Goal: Ask a question

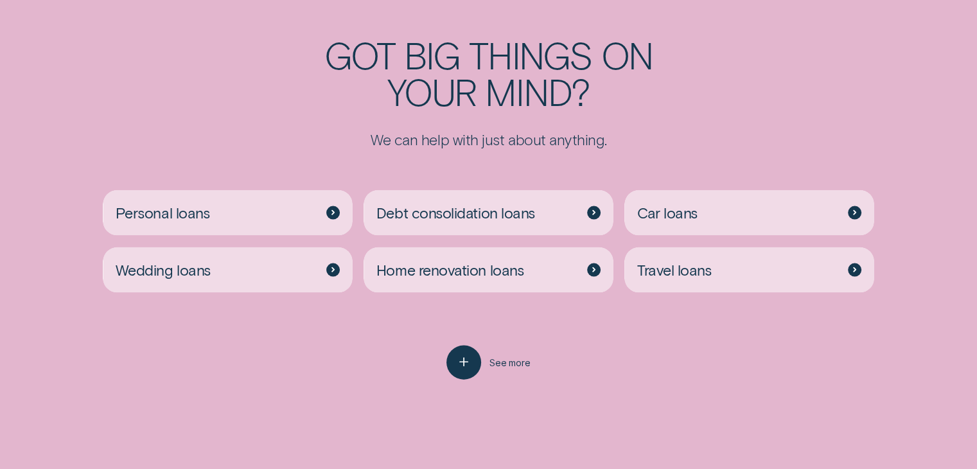
scroll to position [2694, 0]
click at [329, 211] on div at bounding box center [332, 211] width 13 height 13
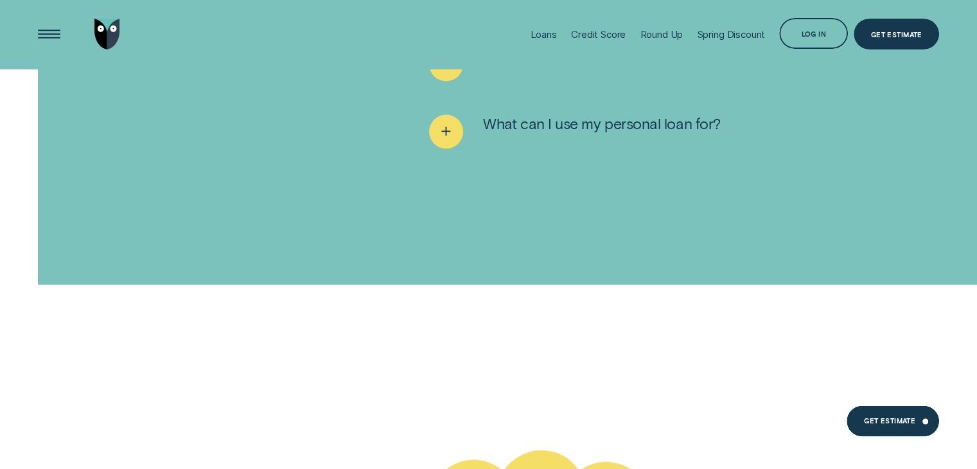
scroll to position [6701, 0]
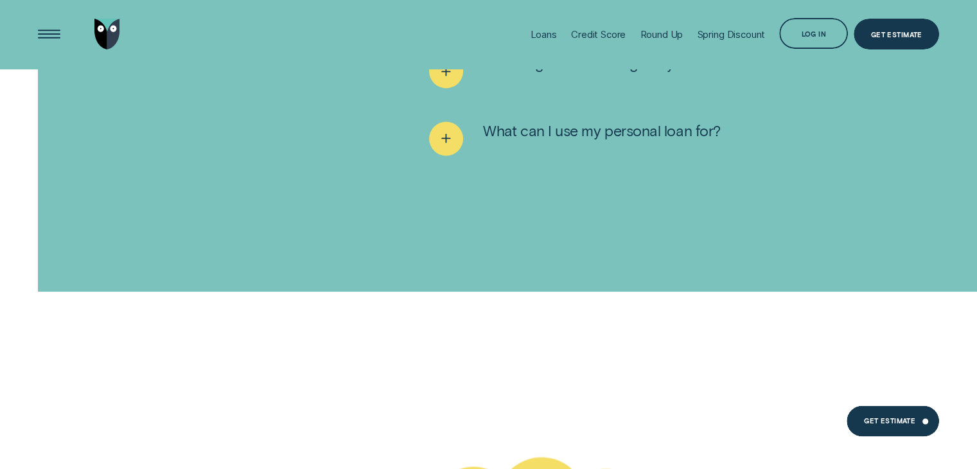
click at [542, 27] on div "Loans" at bounding box center [544, 34] width 26 height 69
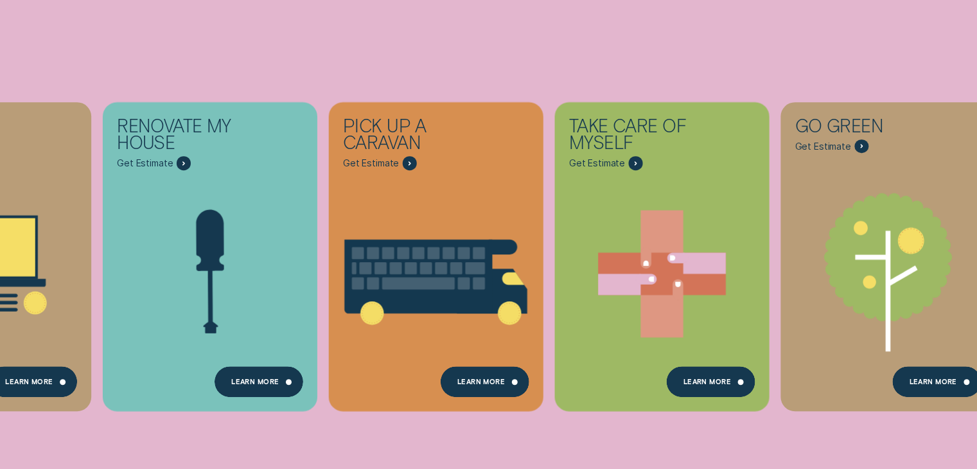
scroll to position [348, 0]
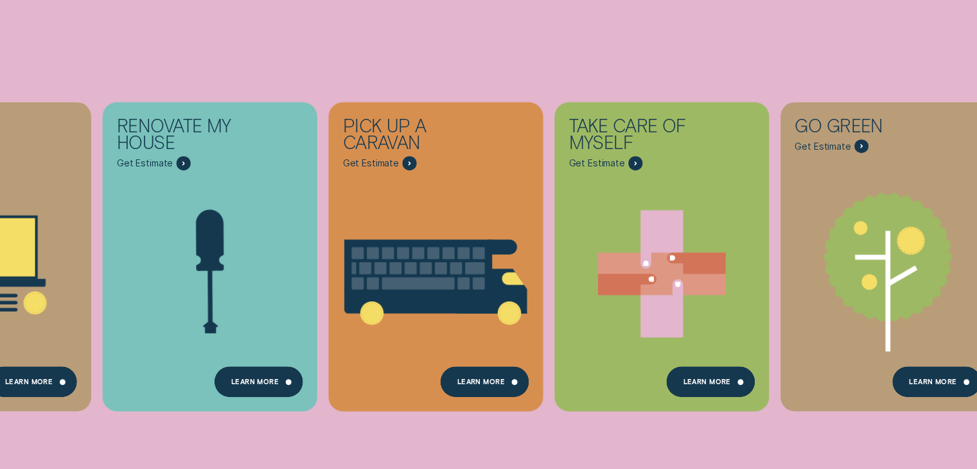
click at [737, 374] on div "Learn more" at bounding box center [710, 381] width 89 height 31
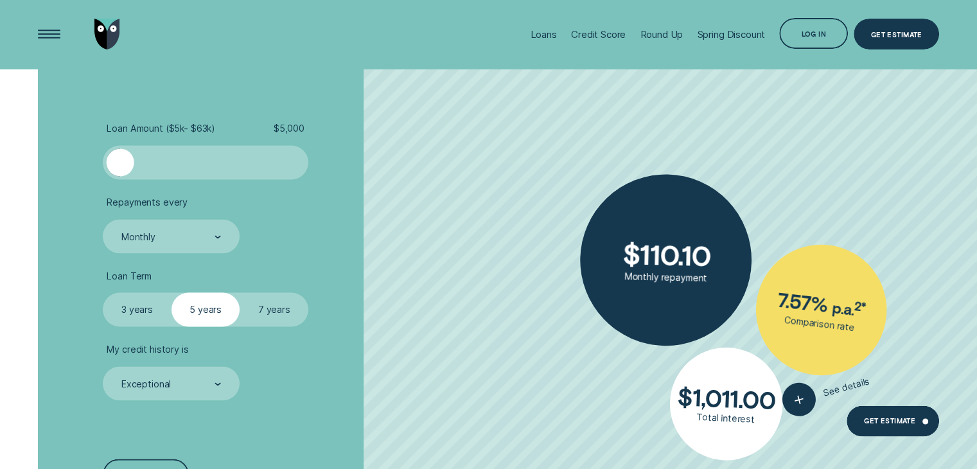
scroll to position [1862, 0]
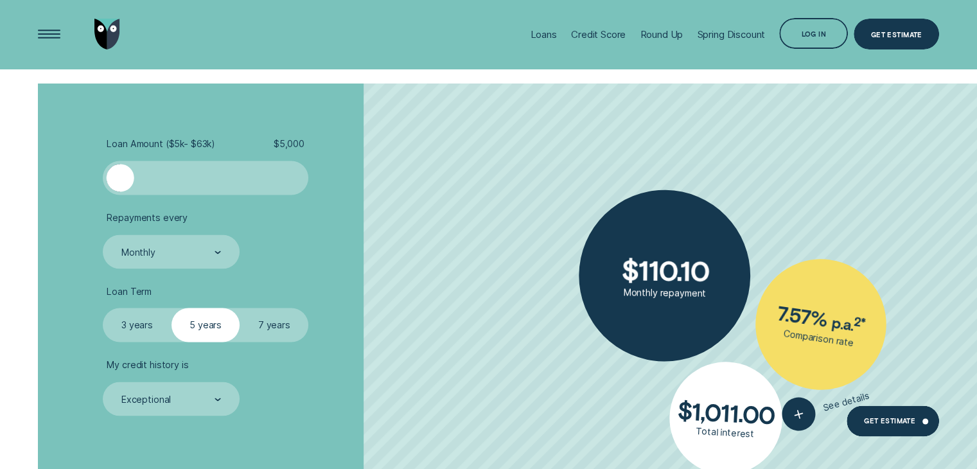
click at [134, 170] on div at bounding box center [121, 178] width 28 height 28
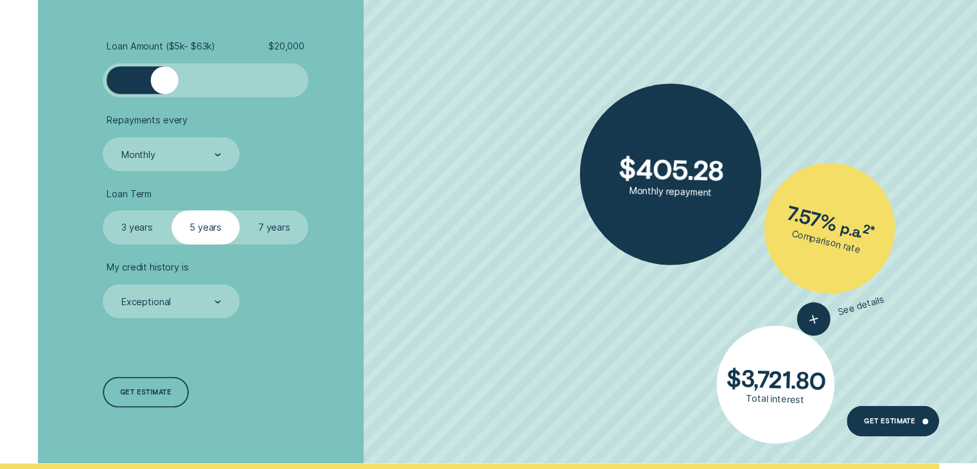
scroll to position [1965, 0]
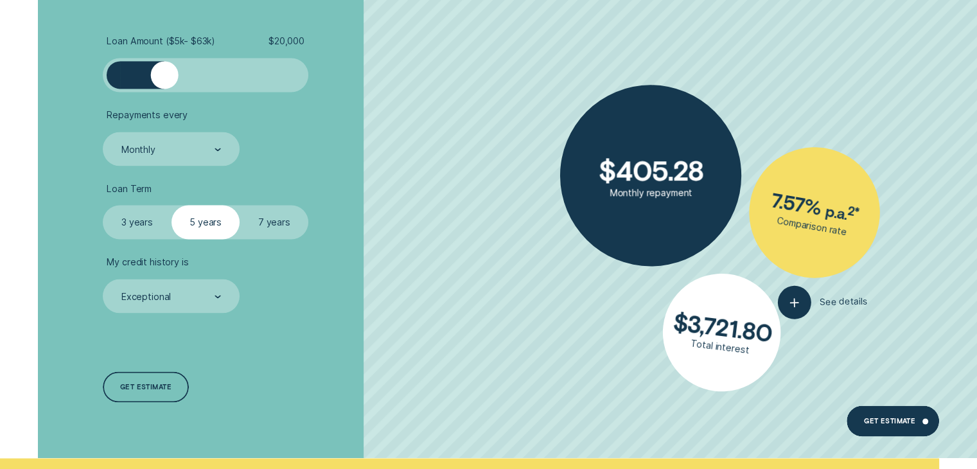
click at [149, 375] on div "Get estimate" at bounding box center [145, 386] width 85 height 31
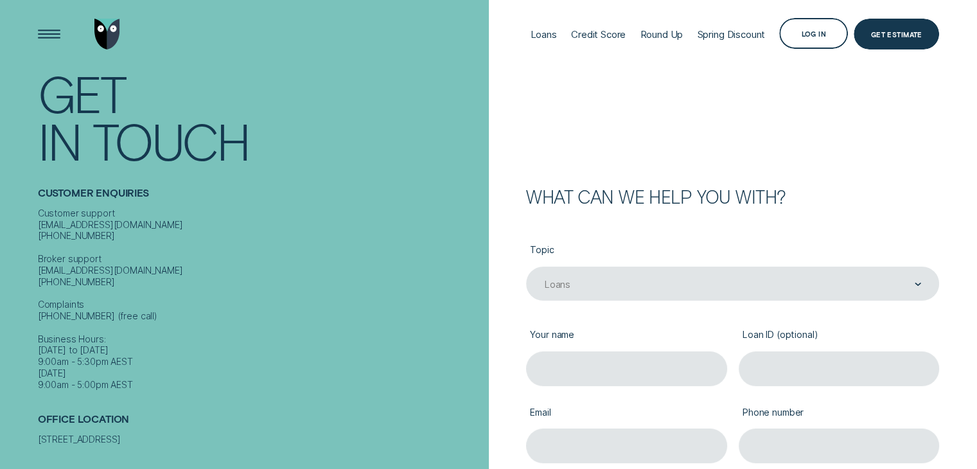
click at [655, 350] on label "Your name" at bounding box center [626, 335] width 201 height 31
click at [655, 351] on input "Your name" at bounding box center [626, 368] width 201 height 34
type input "Payton Perry"
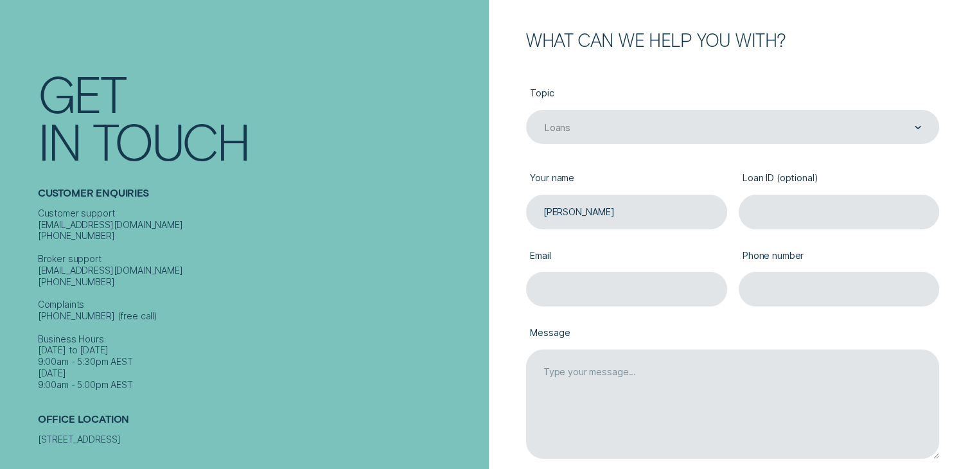
scroll to position [167, 0]
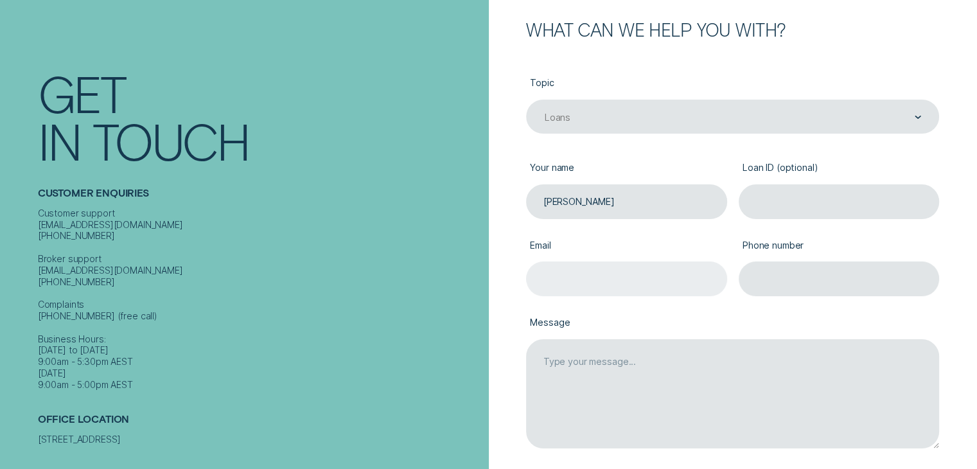
click at [634, 274] on input "Email" at bounding box center [626, 278] width 201 height 34
type input "permelan@aol.com"
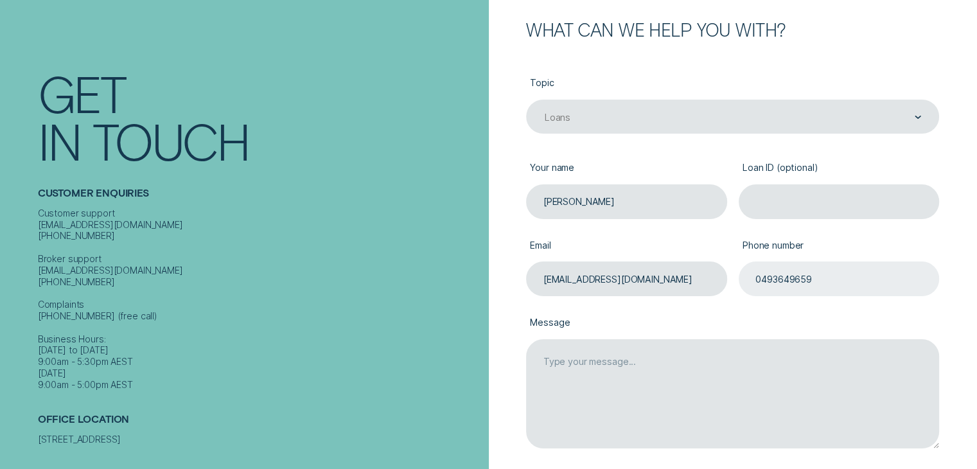
click at [811, 281] on input "0493649659" at bounding box center [839, 278] width 201 height 34
type input "0"
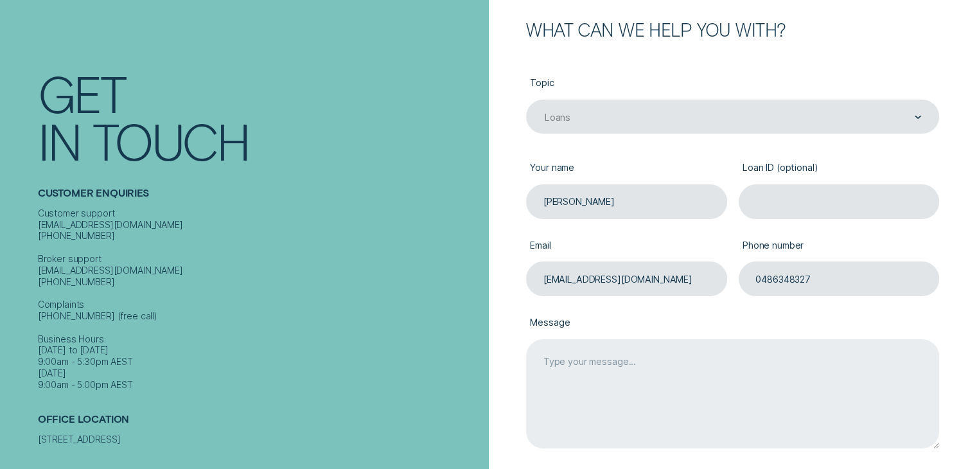
type input "0486348327"
click at [690, 360] on textarea "Message" at bounding box center [732, 394] width 413 height 110
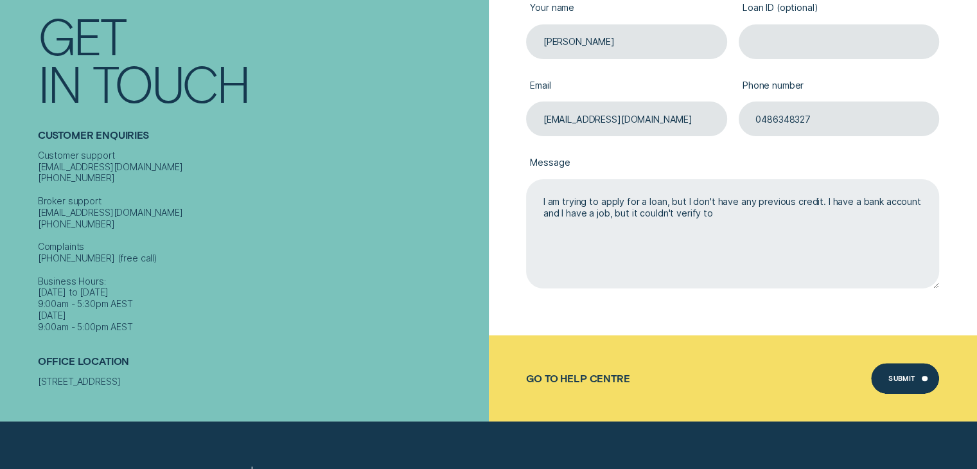
scroll to position [332, 0]
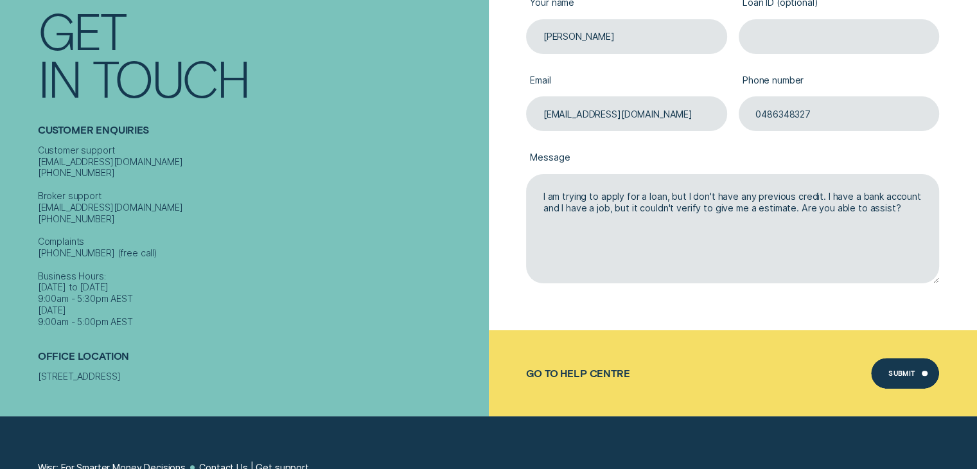
type textarea "I am trying to apply for a loan, but I don't have any previous credit. I have a…"
click at [925, 370] on div "Submit" at bounding box center [905, 373] width 69 height 31
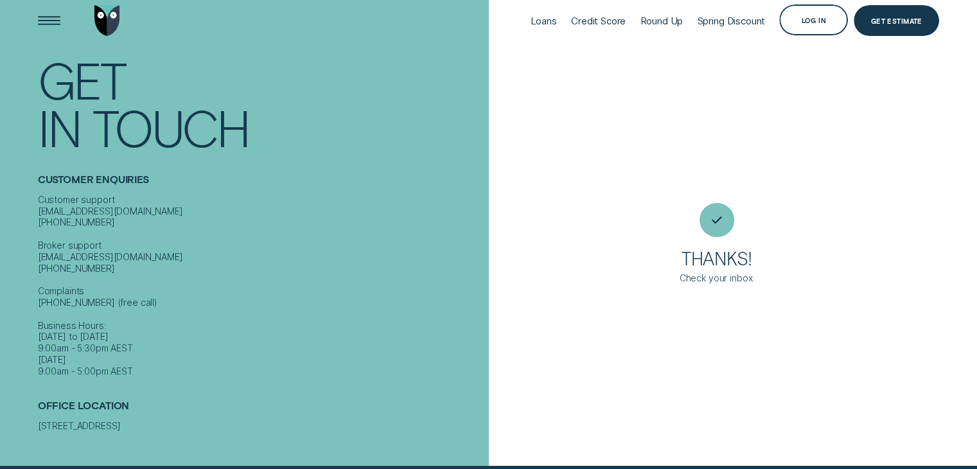
scroll to position [10, 0]
